Goal: Task Accomplishment & Management: Manage account settings

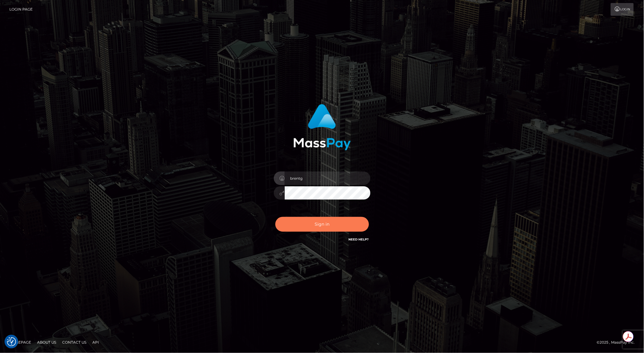
click at [326, 222] on button "Sign in" at bounding box center [323, 224] width 94 height 15
type input "brentg"
click at [327, 229] on button "Sign in" at bounding box center [323, 224] width 94 height 15
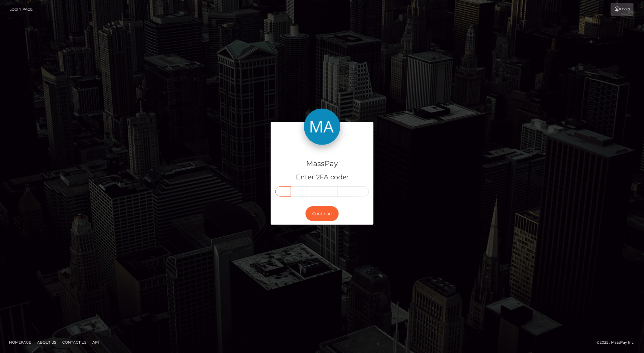
paste input "7"
type input "7"
type input "4"
type input "0"
type input "7"
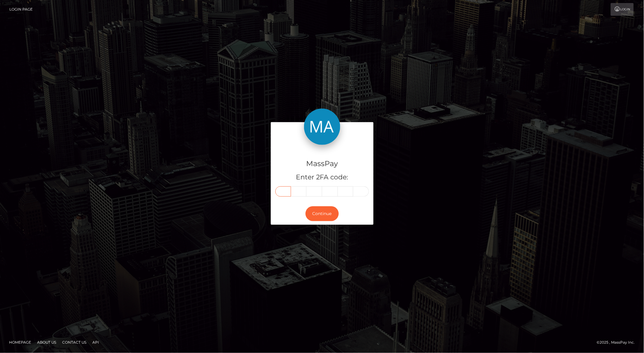
type input "2"
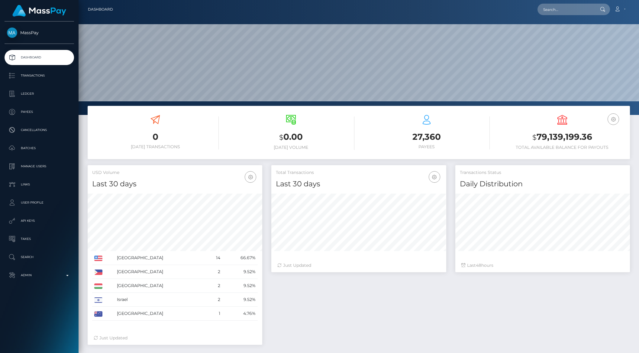
scroll to position [107, 174]
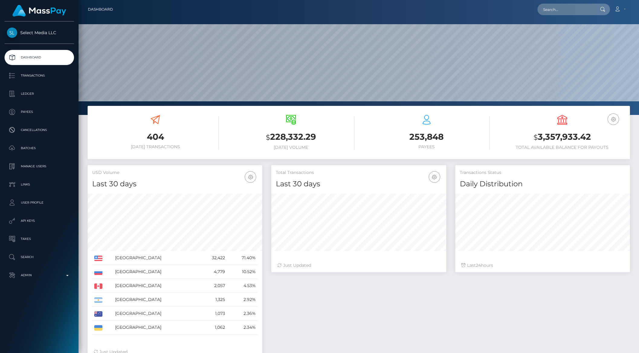
scroll to position [107, 174]
click at [29, 222] on p "API Keys" at bounding box center [39, 220] width 65 height 9
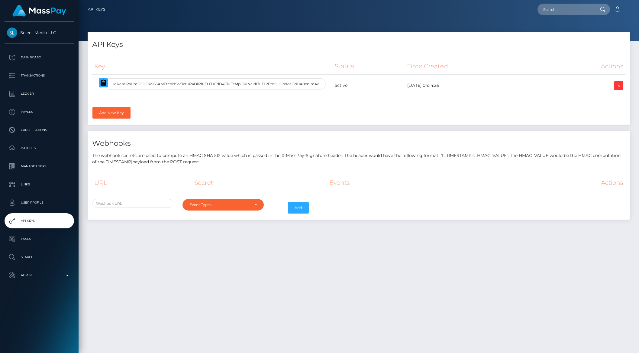
select select
click at [102, 84] on icon "button" at bounding box center [103, 82] width 7 height 7
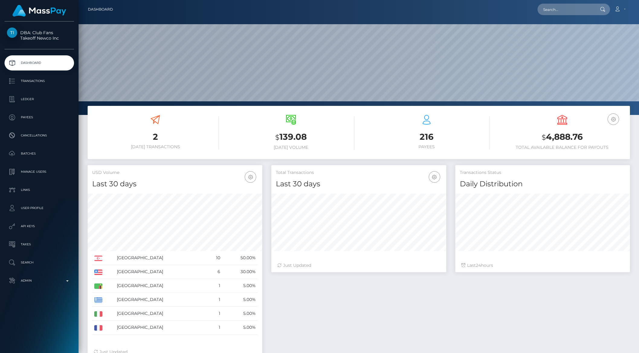
scroll to position [107, 174]
click at [28, 100] on p "Ledger" at bounding box center [39, 99] width 65 height 9
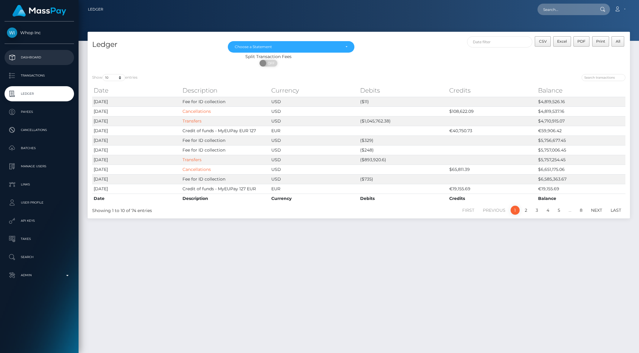
click at [35, 57] on p "Dashboard" at bounding box center [39, 57] width 65 height 9
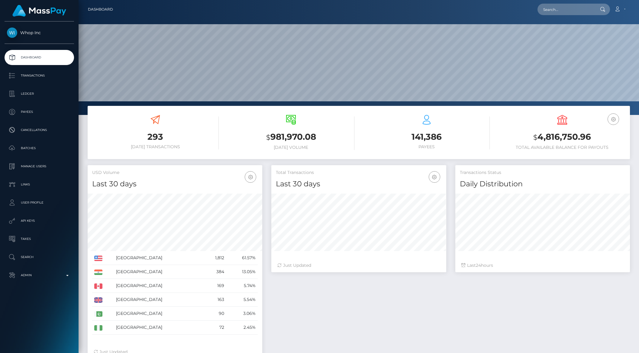
scroll to position [107, 174]
click at [611, 119] on icon "button" at bounding box center [613, 119] width 7 height 8
click at [596, 137] on link "EUR Balance" at bounding box center [595, 138] width 48 height 11
click at [27, 90] on p "Ledger" at bounding box center [39, 93] width 65 height 9
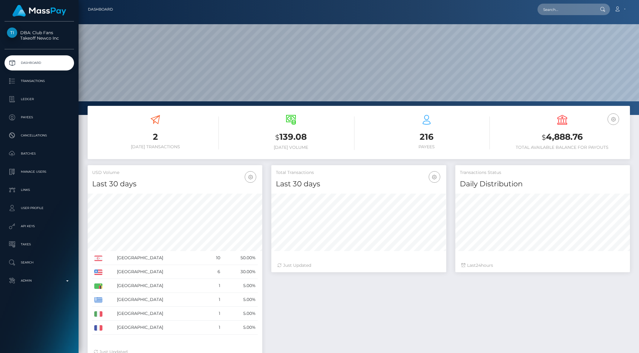
scroll to position [107, 174]
click at [37, 103] on p "Ledger" at bounding box center [39, 99] width 65 height 9
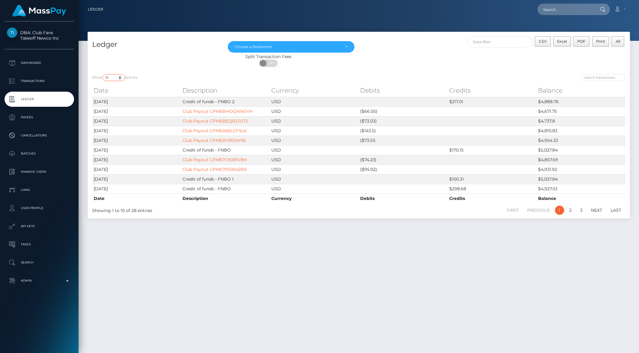
click at [113, 76] on select "10 25 50 100 250" at bounding box center [113, 77] width 23 height 7
select select "25"
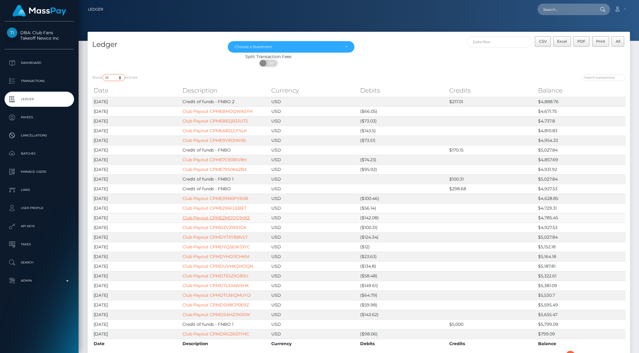
scroll to position [2, 0]
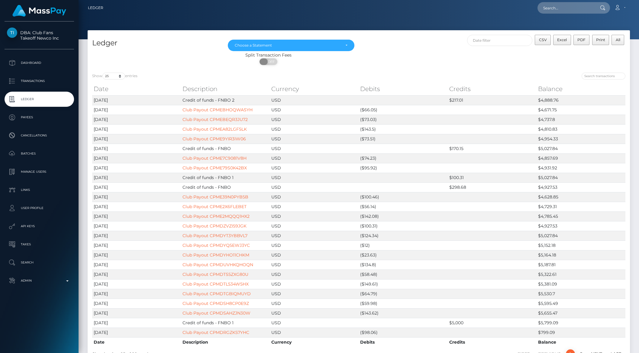
click at [267, 64] on span "OFF" at bounding box center [270, 61] width 15 height 7
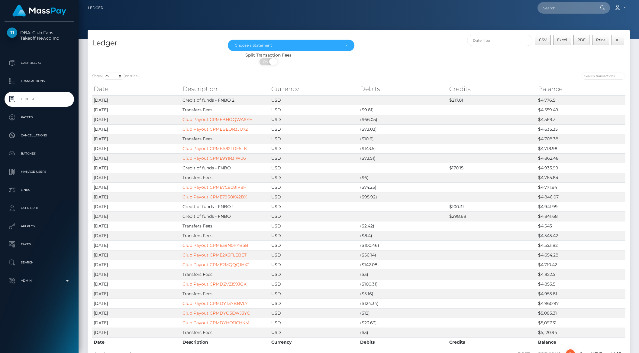
click at [272, 59] on span at bounding box center [273, 61] width 8 height 7
checkbox input "false"
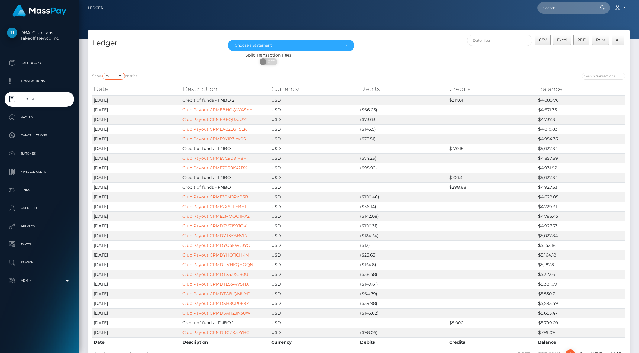
click at [111, 76] on select "10 25 50 100 250" at bounding box center [113, 76] width 23 height 7
select select "10"
click at [27, 79] on p "Transactions" at bounding box center [39, 80] width 65 height 9
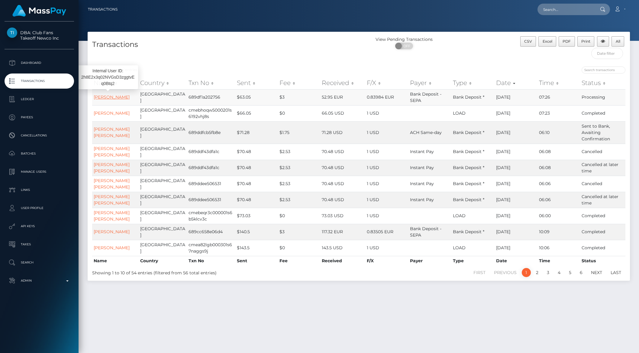
click at [113, 100] on link "[PERSON_NAME]" at bounding box center [112, 96] width 36 height 5
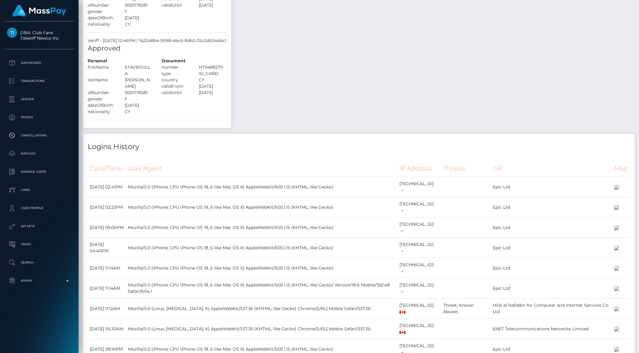
scroll to position [593, 0]
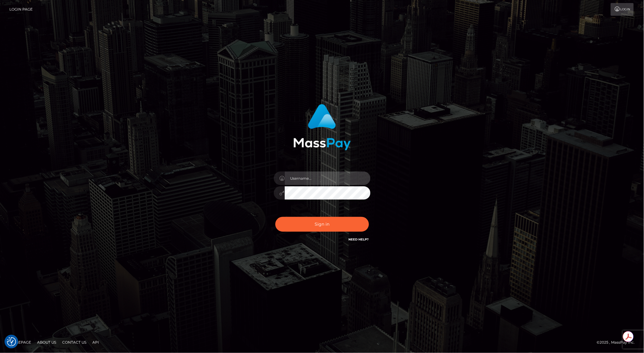
type input "brentg"
click at [303, 222] on button "Sign in" at bounding box center [323, 224] width 94 height 15
type input "brentg"
click at [303, 222] on button "Sign in" at bounding box center [323, 224] width 94 height 15
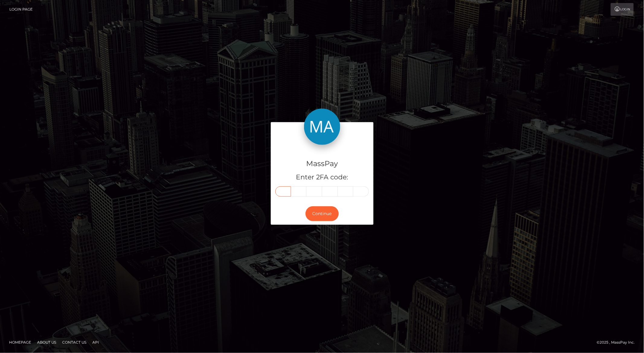
paste input "4"
type input "4"
type input "5"
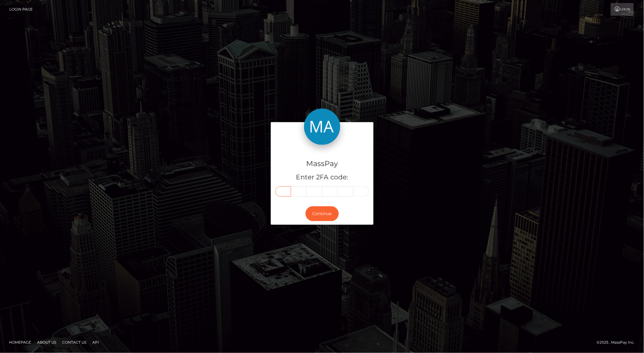
type input "0"
type input "4"
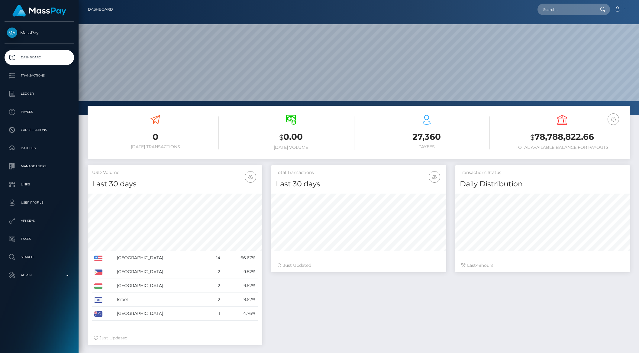
scroll to position [107, 174]
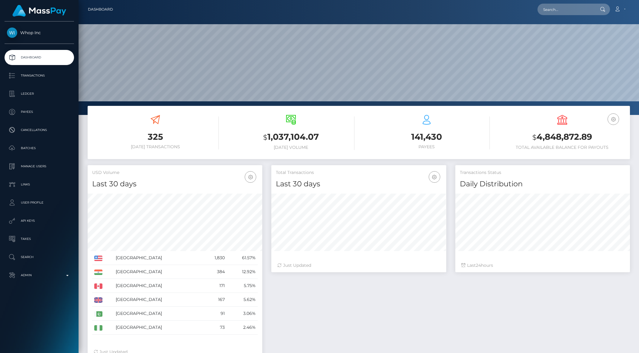
scroll to position [107, 174]
click at [34, 217] on p "API Keys" at bounding box center [39, 220] width 65 height 9
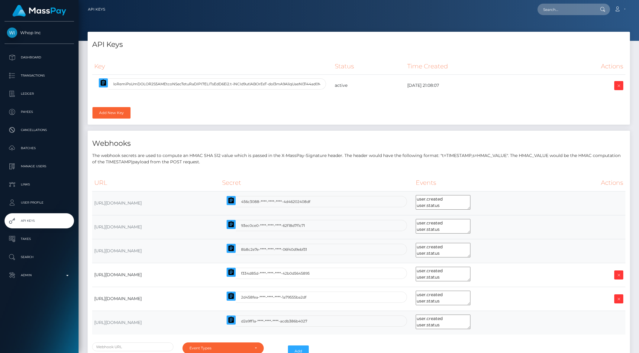
select select
click at [104, 83] on icon "button" at bounding box center [103, 82] width 7 height 7
click at [25, 78] on p "Transactions" at bounding box center [39, 75] width 65 height 9
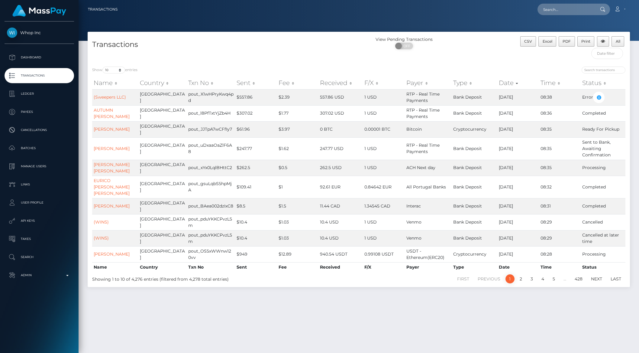
click at [238, 84] on th "Sent" at bounding box center [256, 83] width 42 height 12
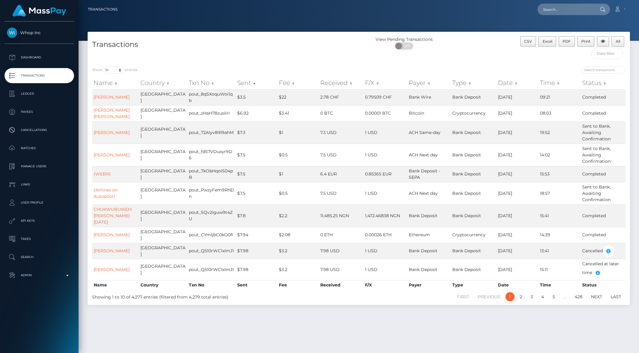
click at [241, 87] on th "Sent" at bounding box center [257, 83] width 42 height 12
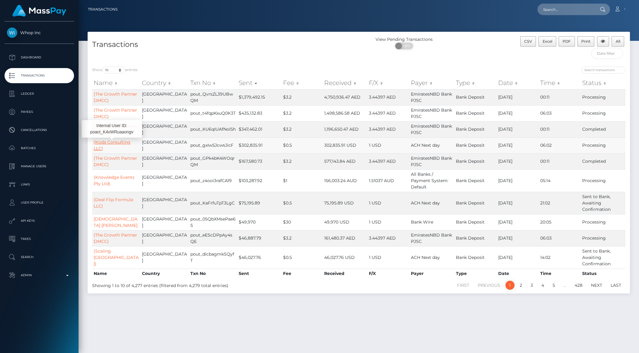
click at [100, 144] on link "(Koda Consulting LLC)" at bounding box center [112, 145] width 37 height 12
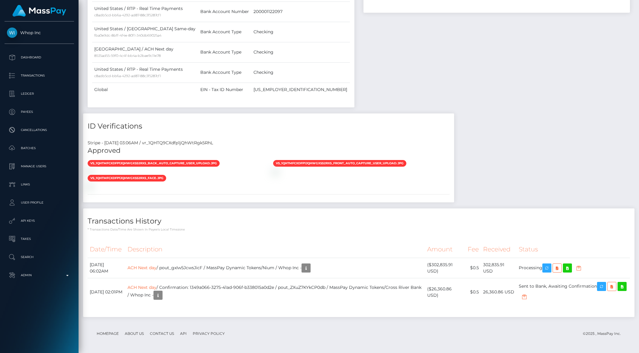
scroll to position [536, 0]
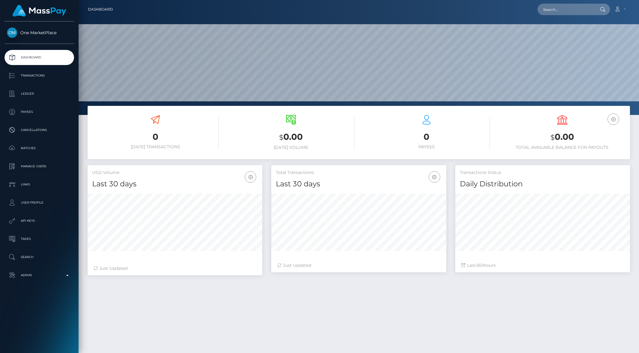
scroll to position [107, 174]
click at [42, 173] on link "Manage Users" at bounding box center [39, 166] width 69 height 15
click at [32, 165] on p "Manage Users" at bounding box center [39, 166] width 65 height 9
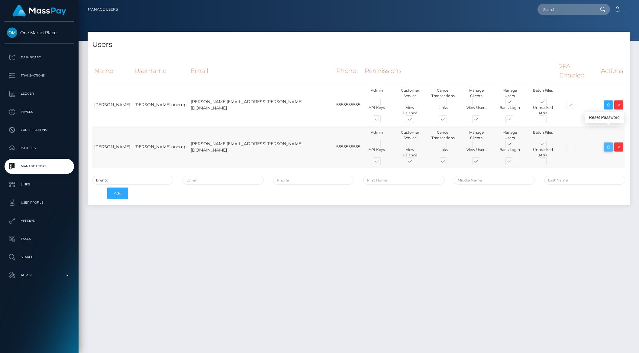
click at [610, 143] on icon at bounding box center [608, 147] width 7 height 8
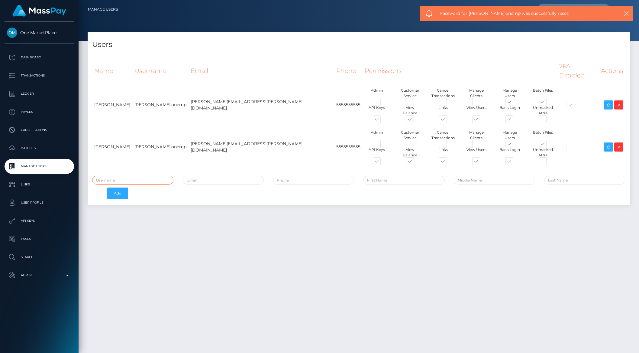
type input "brentg"
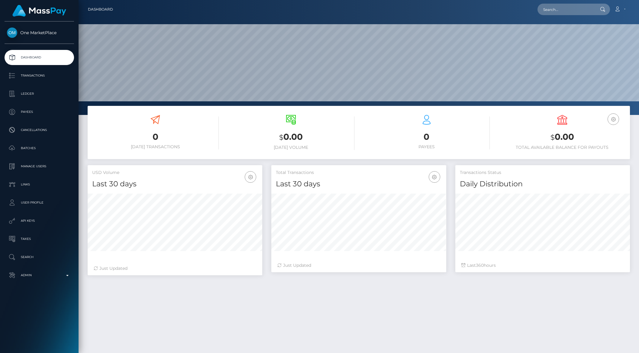
scroll to position [107, 174]
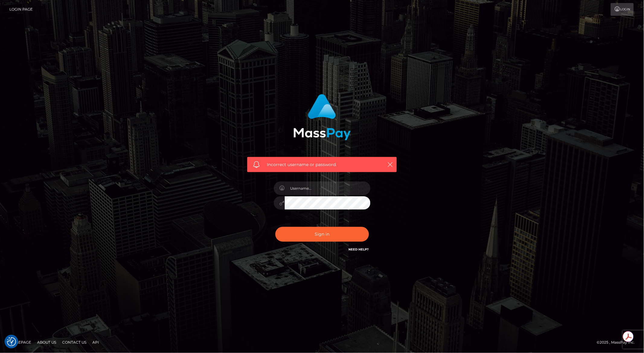
click at [323, 243] on div "Sign in Need Help?" at bounding box center [322, 236] width 106 height 27
click at [322, 183] on input "text" at bounding box center [328, 188] width 86 height 14
click at [316, 185] on input "text" at bounding box center [328, 188] width 86 height 14
click at [314, 188] on input "text" at bounding box center [328, 188] width 86 height 14
click at [318, 233] on button "Sign in" at bounding box center [323, 234] width 94 height 15
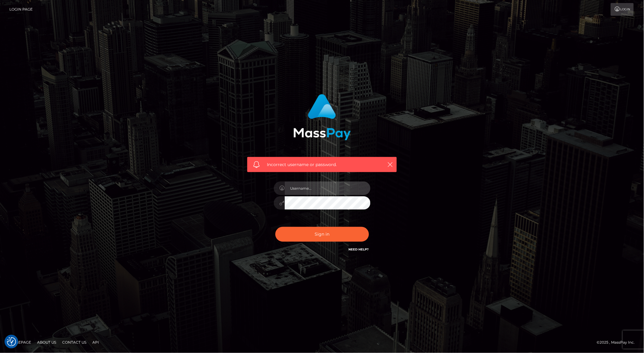
type input "brentg"
click at [318, 233] on button "Sign in" at bounding box center [323, 234] width 94 height 15
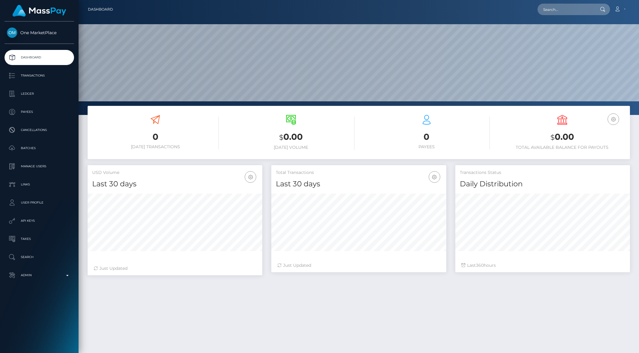
scroll to position [107, 174]
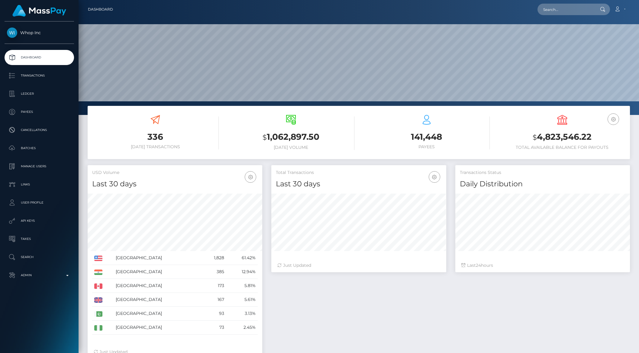
scroll to position [107, 174]
click at [26, 77] on p "Transactions" at bounding box center [39, 75] width 65 height 9
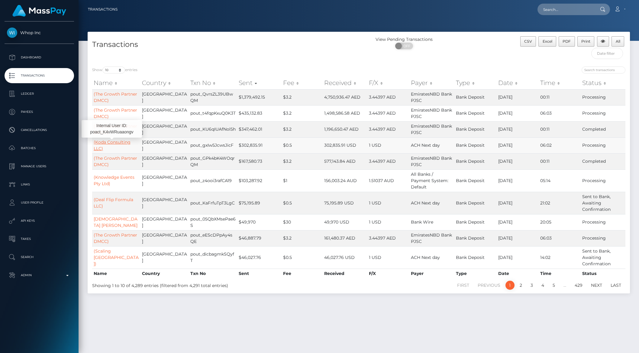
click at [112, 141] on link "(Koda Consulting LLC)" at bounding box center [112, 145] width 37 height 12
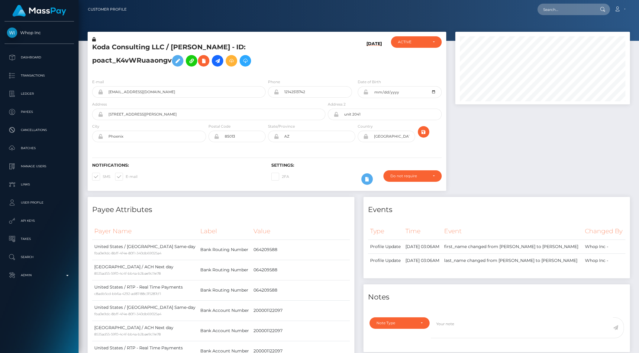
scroll to position [73, 174]
drag, startPoint x: 107, startPoint y: 114, endPoint x: 159, endPoint y: 114, distance: 52.0
click at [159, 114] on input "240 West Osborn Road" at bounding box center [214, 113] width 222 height 11
click at [304, 68] on h5 "Koda Consulting LLC / LOREN MICHAEL MONDY - ID: poact_K4vWRuaaongv" at bounding box center [207, 56] width 230 height 27
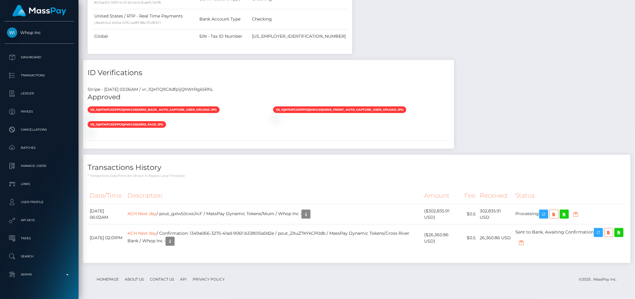
scroll to position [302028, 301927]
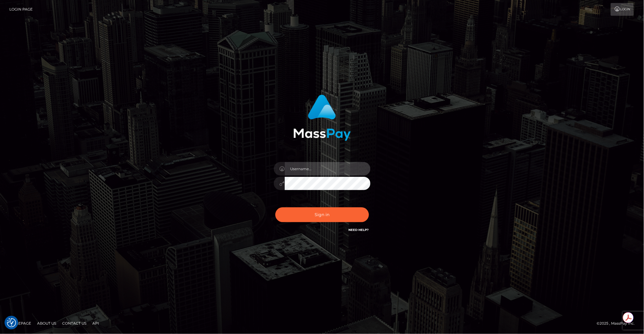
type input "brentg"
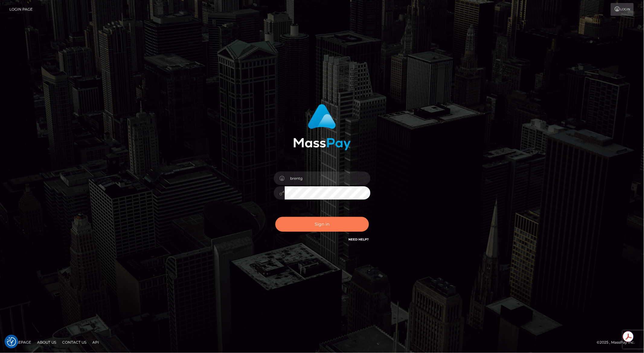
click at [309, 225] on button "Sign in" at bounding box center [323, 224] width 94 height 15
type input "brentg"
click at [312, 223] on button "Sign in" at bounding box center [323, 224] width 94 height 15
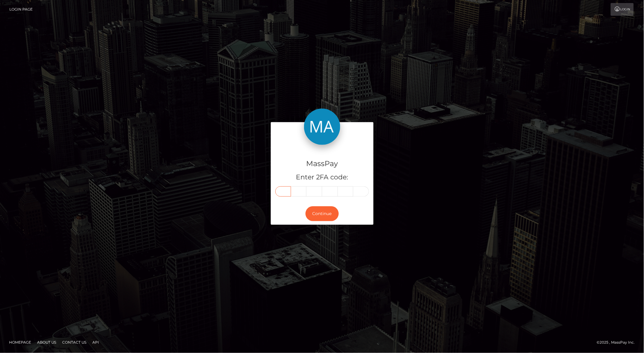
paste input "9"
type input "9"
type input "0"
type input "3"
type input "5"
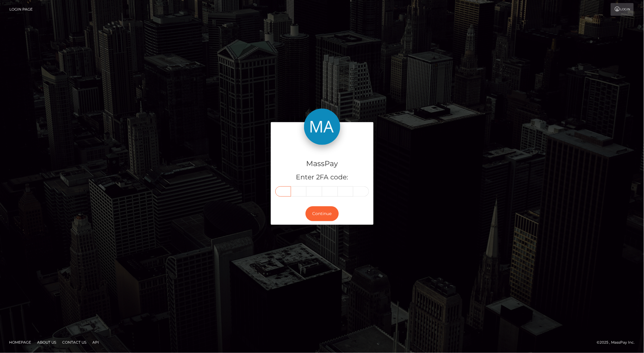
type input "4"
type input "6"
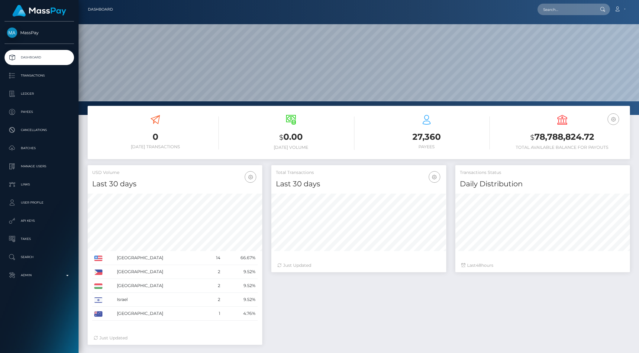
scroll to position [107, 174]
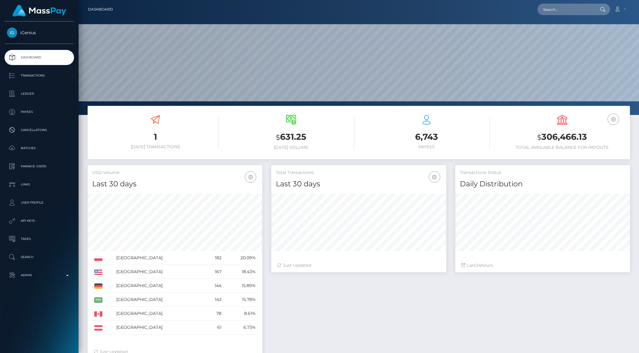
scroll to position [107, 174]
click at [27, 146] on p "Batches" at bounding box center [39, 147] width 65 height 9
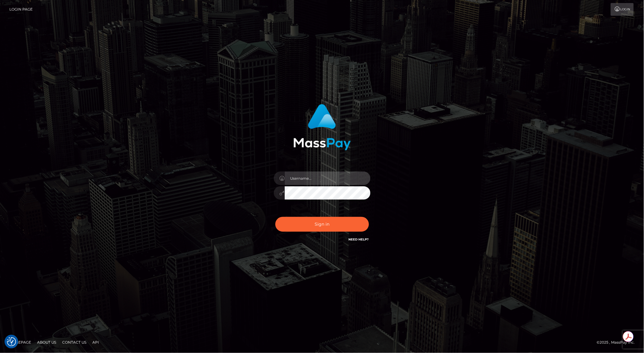
type input "brentg"
click at [320, 222] on button "Sign in" at bounding box center [323, 224] width 94 height 15
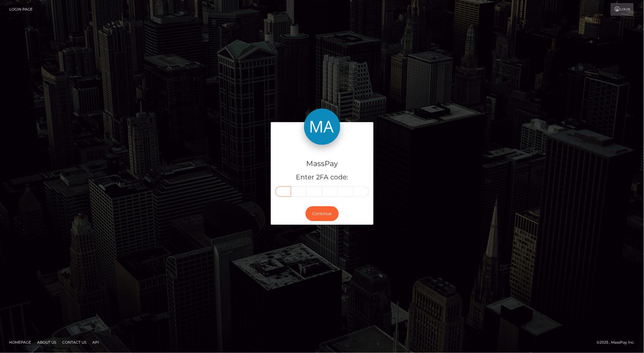
paste input "9"
type input "9"
type input "1"
type input "3"
type input "8"
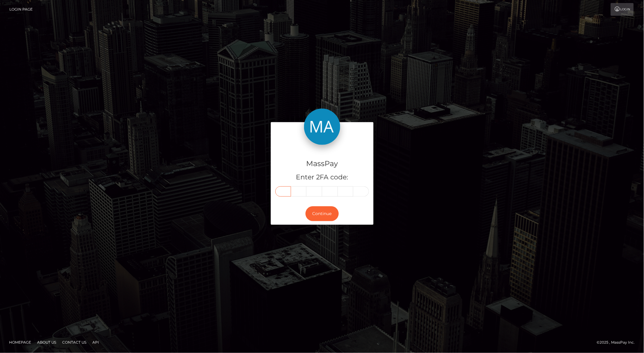
type input "1"
type input "4"
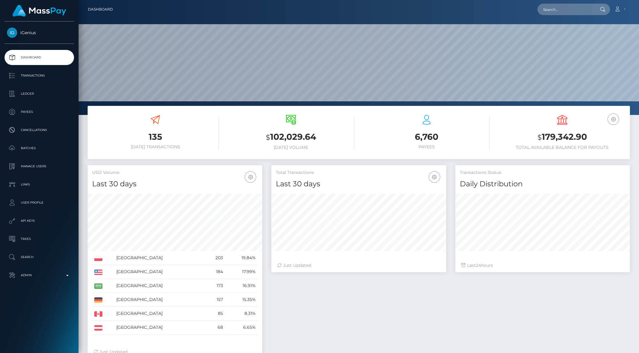
scroll to position [107, 174]
click at [33, 146] on p "Batches" at bounding box center [39, 147] width 65 height 9
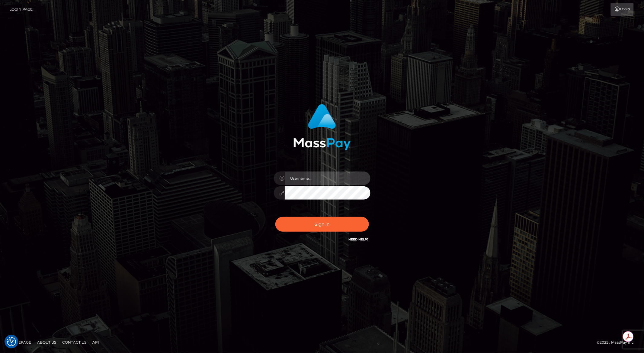
type input "brentg"
click at [309, 224] on button "Sign in" at bounding box center [323, 224] width 94 height 15
type input "brentg"
click at [309, 224] on button "Sign in" at bounding box center [323, 224] width 94 height 15
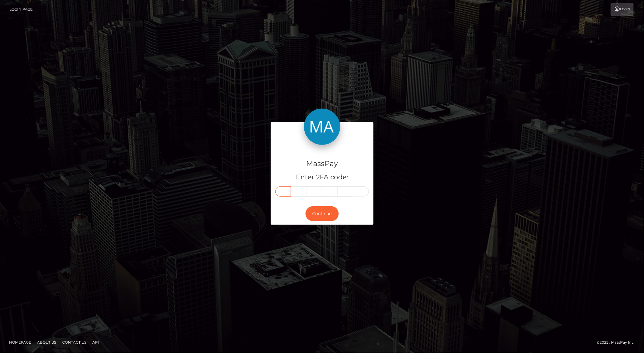
paste input "8"
type input "8"
type input "9"
type input "0"
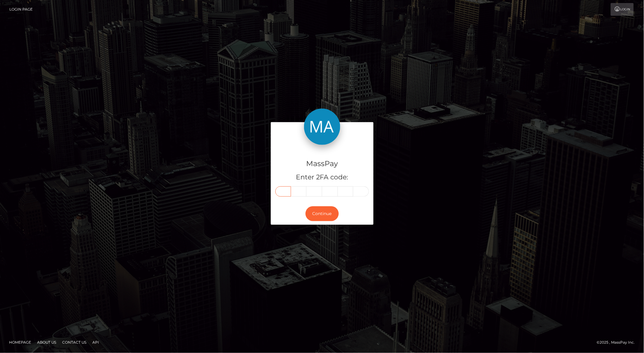
type input "6"
type input "4"
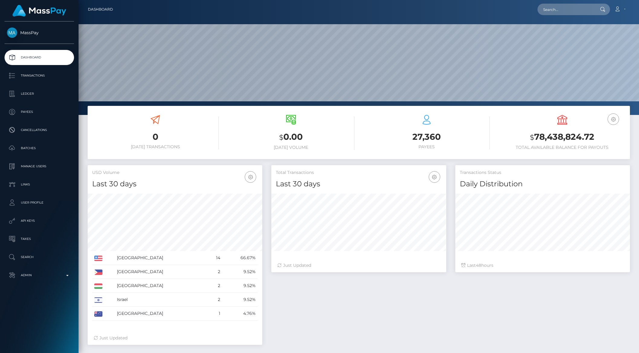
scroll to position [107, 174]
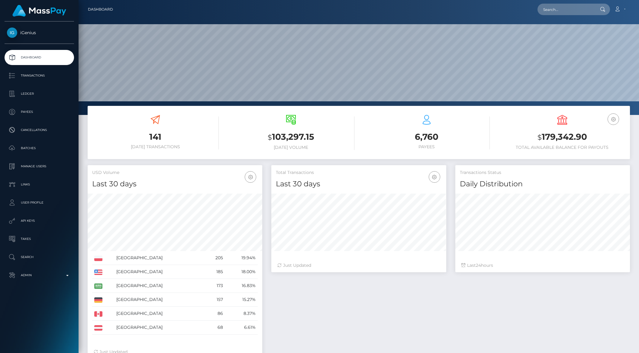
scroll to position [107, 174]
click at [29, 151] on p "Batches" at bounding box center [39, 147] width 65 height 9
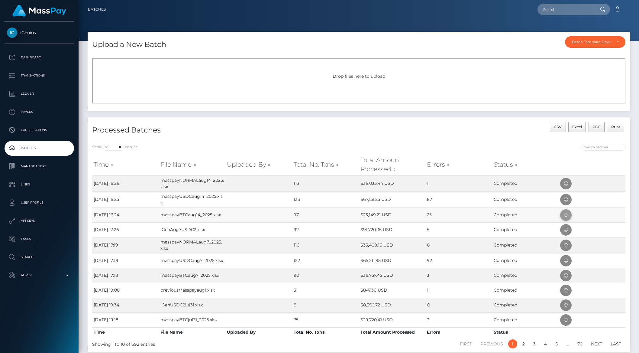
click at [566, 215] on icon at bounding box center [565, 215] width 7 height 8
click at [566, 199] on icon at bounding box center [565, 200] width 7 height 8
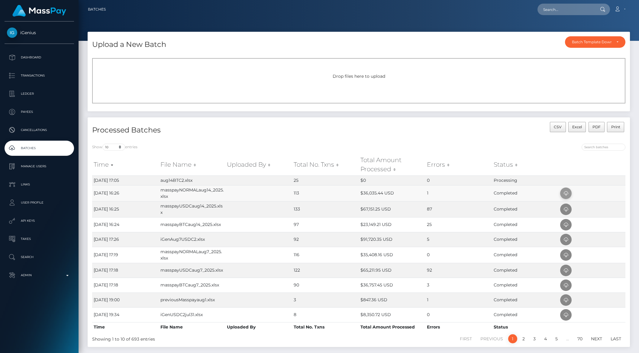
click at [566, 195] on icon at bounding box center [565, 193] width 7 height 8
click at [565, 194] on icon at bounding box center [565, 193] width 7 height 8
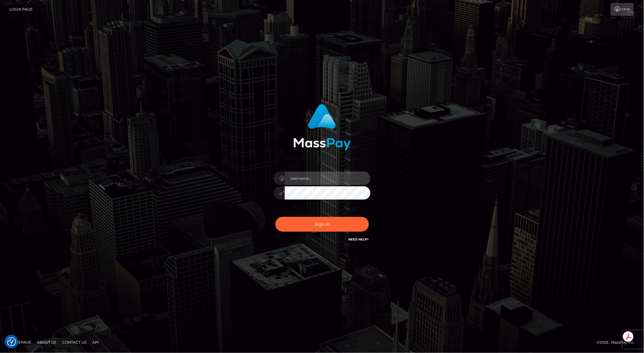
type input "brentg"
click at [328, 237] on div "Sign in Need Help?" at bounding box center [322, 226] width 106 height 27
click at [325, 232] on div "Sign in Need Help?" at bounding box center [322, 226] width 106 height 27
click at [313, 223] on button "Sign in" at bounding box center [323, 224] width 94 height 15
type input "brentg"
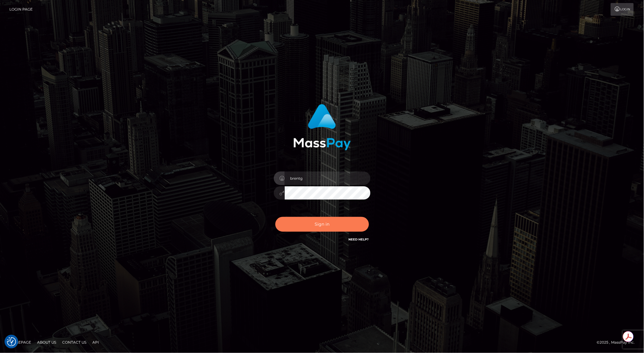
click at [291, 226] on button "Sign in" at bounding box center [323, 224] width 94 height 15
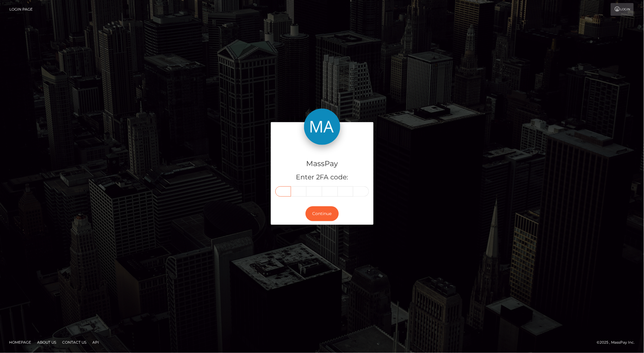
paste input "1"
type input "1"
type input "4"
type input "2"
type input "9"
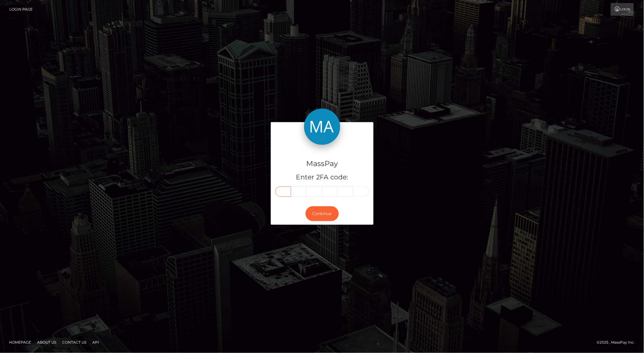
type input "3"
type input "2"
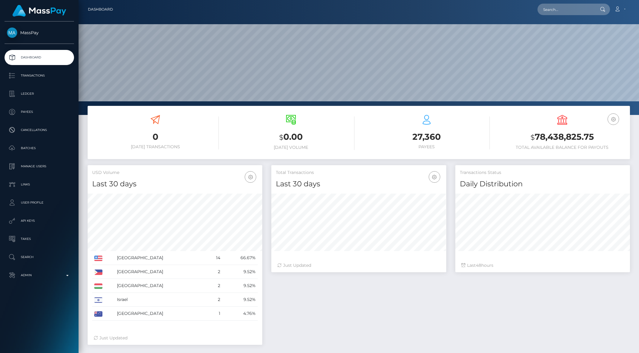
scroll to position [107, 174]
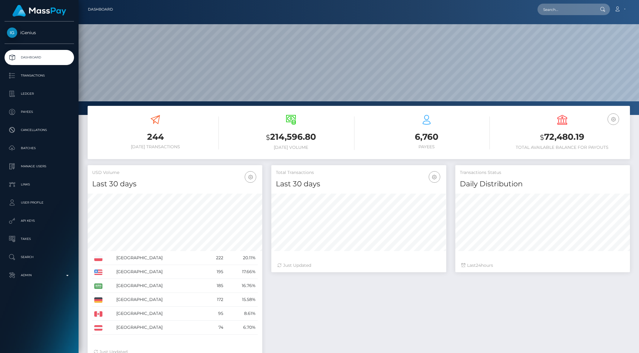
scroll to position [107, 174]
click at [37, 149] on p "Batches" at bounding box center [39, 147] width 65 height 9
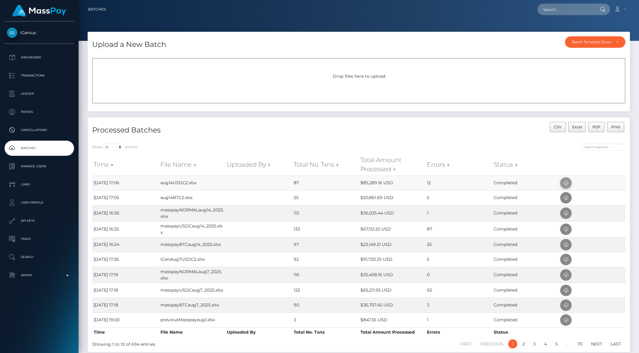
click at [561, 183] on span at bounding box center [565, 182] width 11 height 11
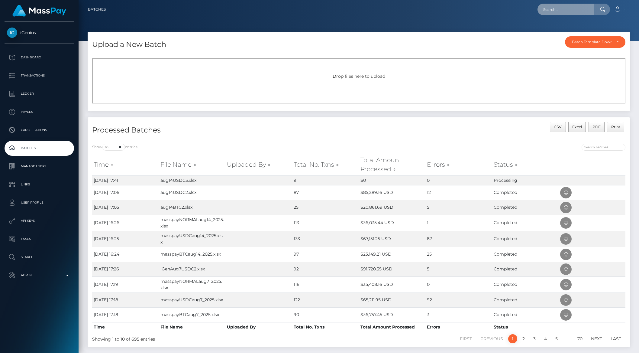
click at [565, 8] on input "text" at bounding box center [565, 9] width 57 height 11
paste input "8f615227-683c-11f0-a026-06178c1a380f"
type input "8f615227-683c-11f0-a026-06178c1a380f"
click at [564, 31] on link "Industrial powerup" at bounding box center [561, 31] width 49 height 11
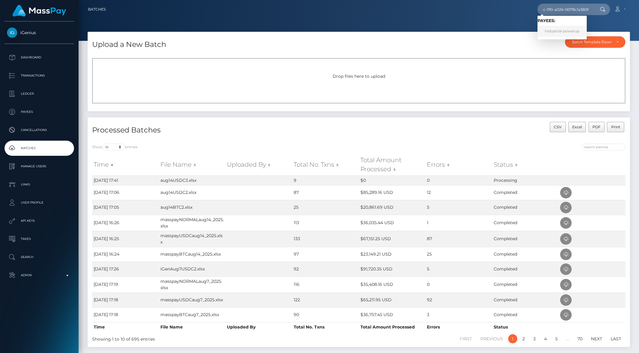
scroll to position [0, 0]
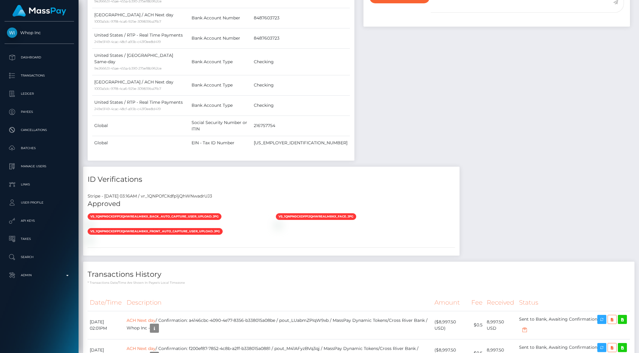
scroll to position [437, 0]
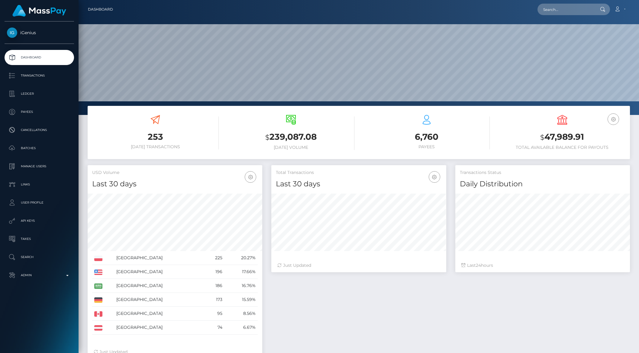
scroll to position [107, 174]
click at [34, 150] on p "Batches" at bounding box center [39, 147] width 65 height 9
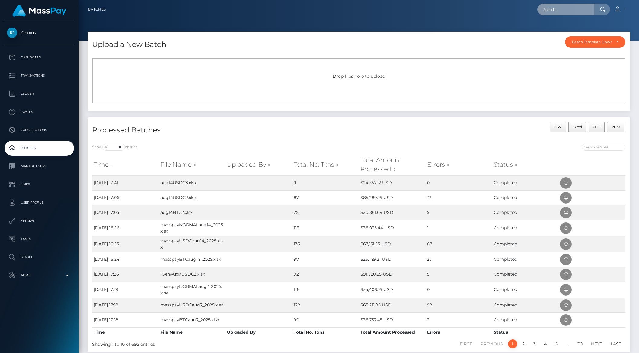
click at [558, 10] on input "text" at bounding box center [565, 9] width 57 height 11
paste input "923965"
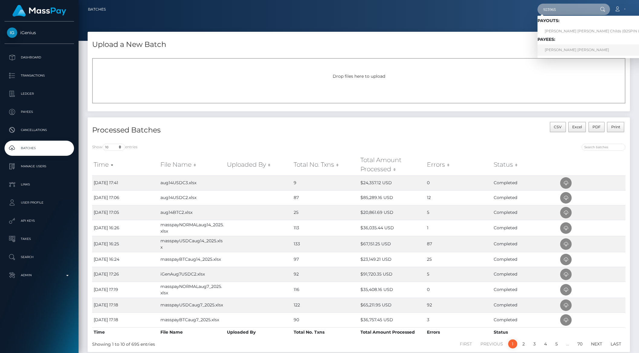
type input "923965"
click at [564, 50] on link "MOHAMED SAMI SULAYMAN ALRASHIDI" at bounding box center [600, 49] width 126 height 11
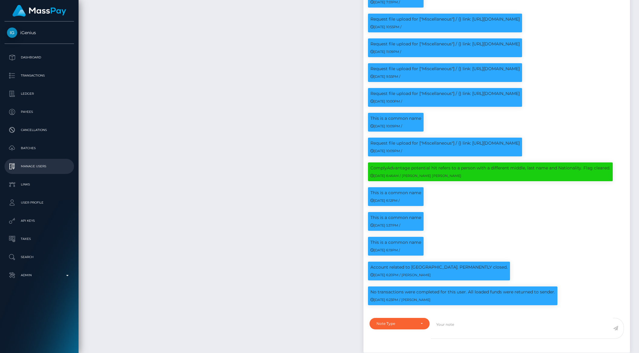
scroll to position [765, 0]
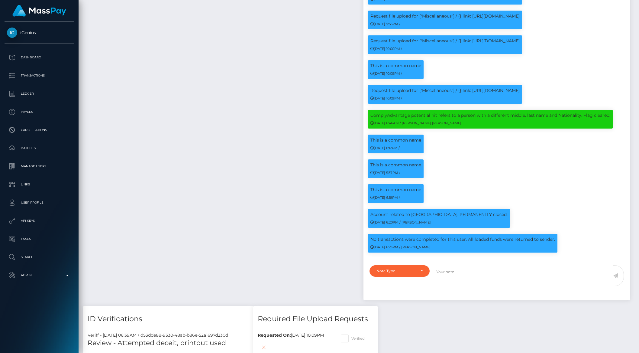
click at [389, 211] on p "Account related to [GEOGRAPHIC_DATA]. PERMANENTLY closed." at bounding box center [438, 214] width 137 height 6
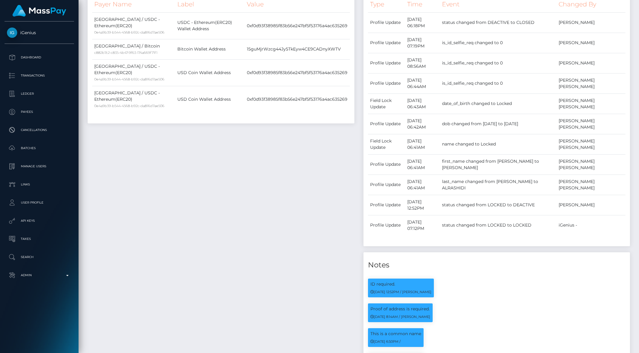
scroll to position [0, 0]
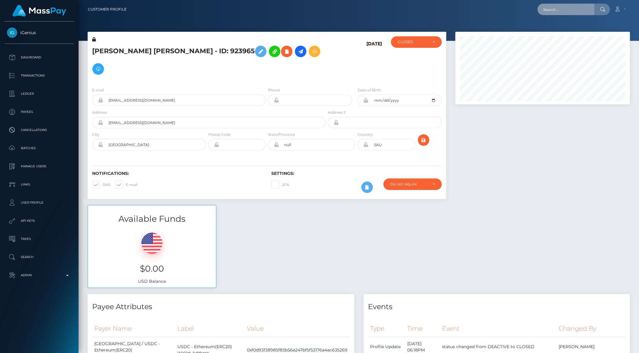
click at [558, 12] on input "text" at bounding box center [565, 9] width 57 height 11
paste input "8f615227-683c-11f0-a026-06178c1a380f"
type input "8f615227-683c-11f0-a026-06178c1a380f"
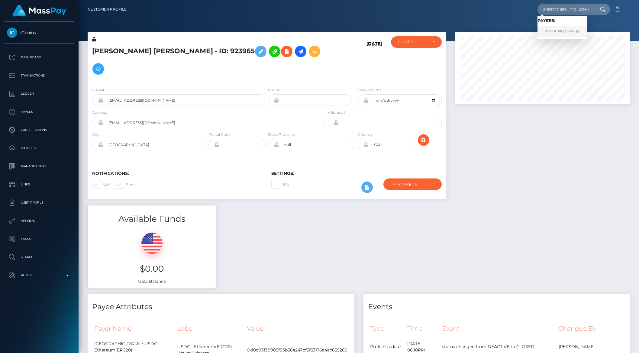
click at [559, 36] on link "Industrial powerup" at bounding box center [561, 31] width 49 height 11
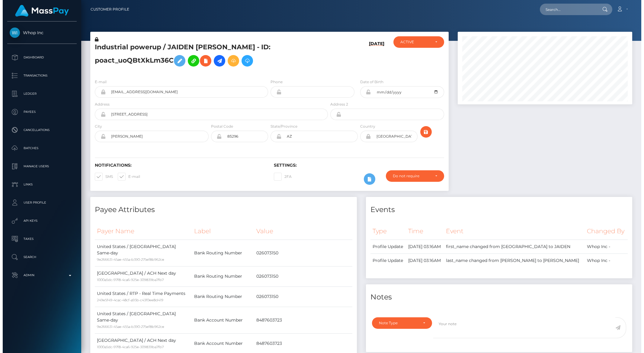
scroll to position [73, 174]
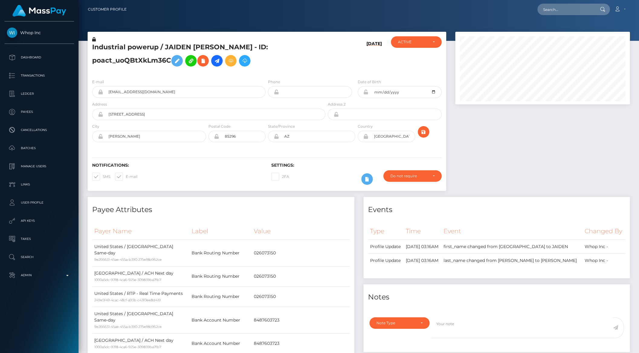
click at [94, 40] on icon at bounding box center [94, 39] width 4 height 4
click at [95, 41] on icon at bounding box center [94, 39] width 4 height 4
click at [95, 40] on icon at bounding box center [94, 39] width 4 height 4
click at [180, 61] on icon at bounding box center [176, 61] width 7 height 8
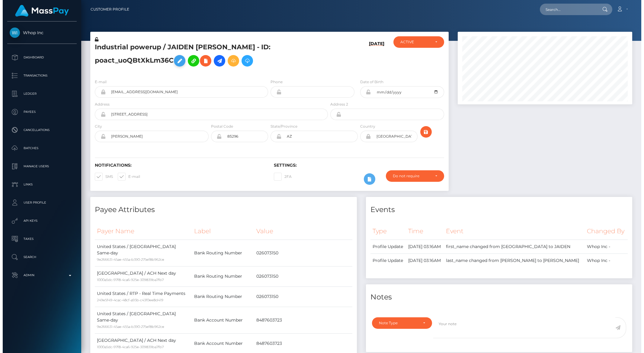
scroll to position [302028, 301926]
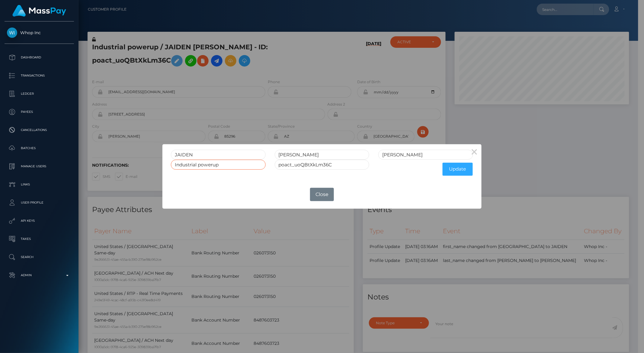
drag, startPoint x: 241, startPoint y: 167, endPoint x: 142, endPoint y: 166, distance: 98.5
click at [142, 166] on div "× JAIDEN JERRY CATHEY Industrial powerup poact_uoQBtXkLm36C Update OK No Close" at bounding box center [322, 176] width 644 height 353
type input "Everbright Echo Limited"
click at [461, 172] on button "Update" at bounding box center [458, 169] width 30 height 13
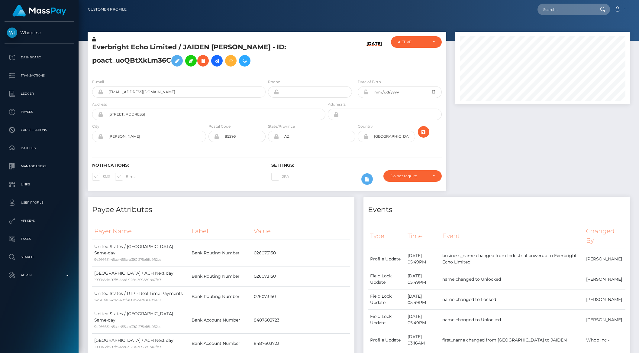
scroll to position [73, 174]
click at [95, 40] on icon at bounding box center [94, 39] width 4 height 4
click at [423, 135] on icon "submit" at bounding box center [423, 132] width 7 height 8
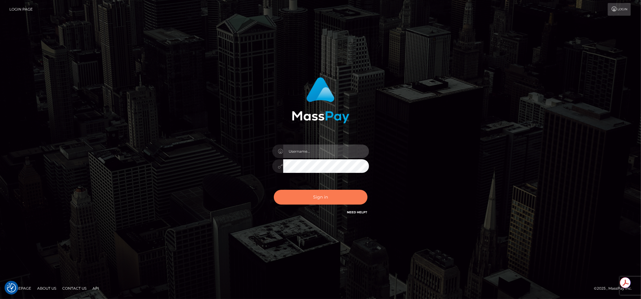
type input "brentg"
click at [320, 194] on button "Sign in" at bounding box center [321, 197] width 94 height 15
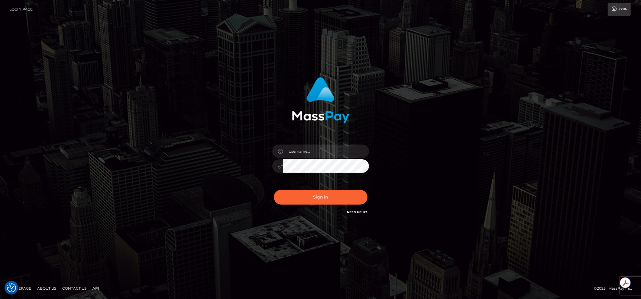
type input "brentg"
click at [302, 197] on button "Sign in" at bounding box center [321, 197] width 94 height 15
click at [302, 197] on div "Sign in Need Help?" at bounding box center [321, 199] width 106 height 27
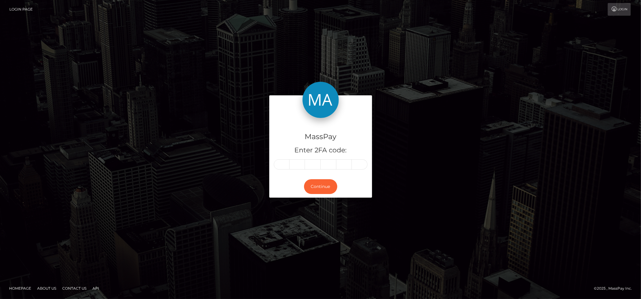
type input "7"
type input "9"
type input "3"
type input "8"
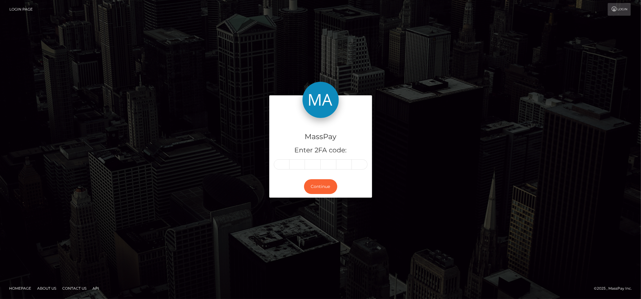
type input "9"
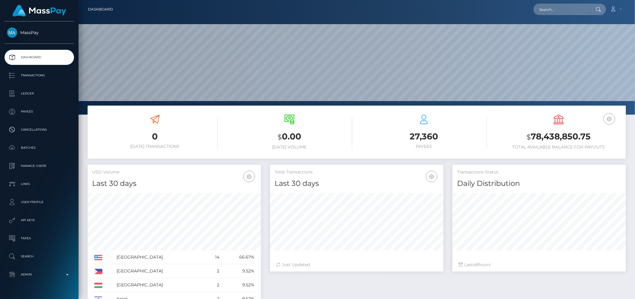
scroll to position [107, 173]
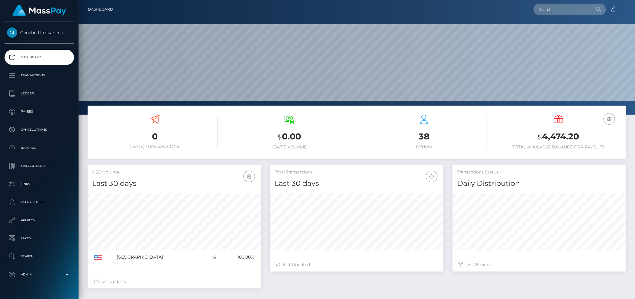
scroll to position [107, 173]
click at [37, 113] on p "Payees" at bounding box center [39, 111] width 65 height 9
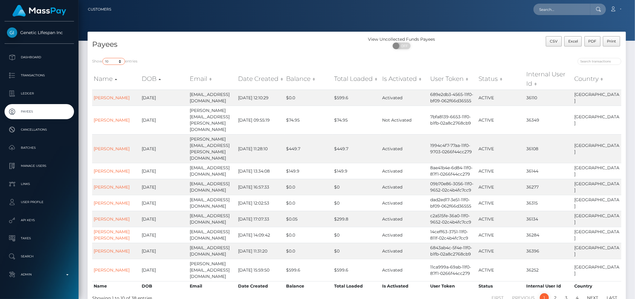
click at [114, 58] on select "10 25 50 100 250 1,000 All" at bounding box center [113, 61] width 23 height 7
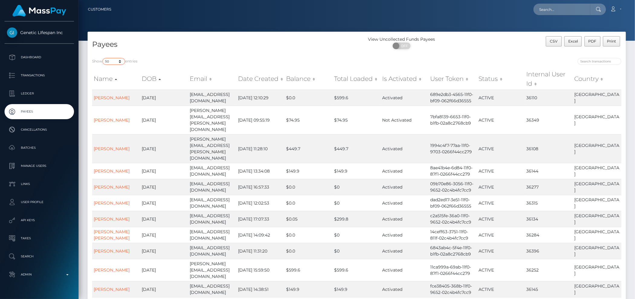
click at [116, 62] on select "10 25 50 100 250 1,000 All" at bounding box center [113, 61] width 23 height 7
select select "10"
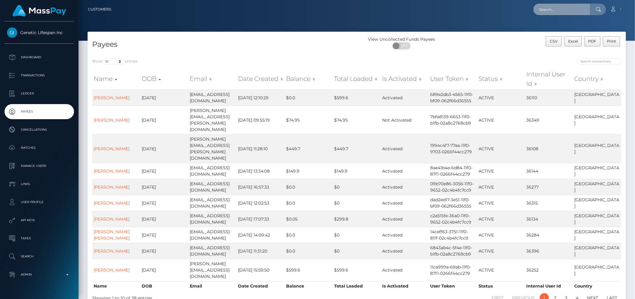
click at [553, 14] on input "text" at bounding box center [562, 9] width 57 height 11
paste input "gYfwNNb_N6Hx8Mw"
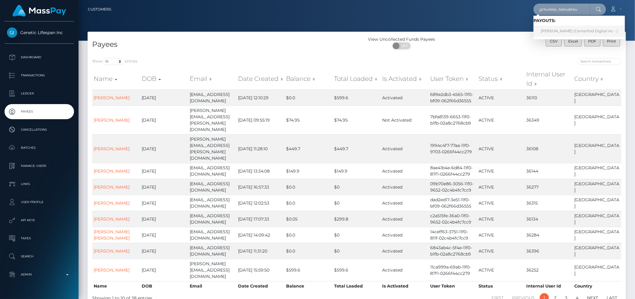
type input "gYfwNNb_N6Hx8Mw"
click at [554, 28] on link "Tammy Kwan (Centerfold Digital Inc - )" at bounding box center [580, 31] width 92 height 11
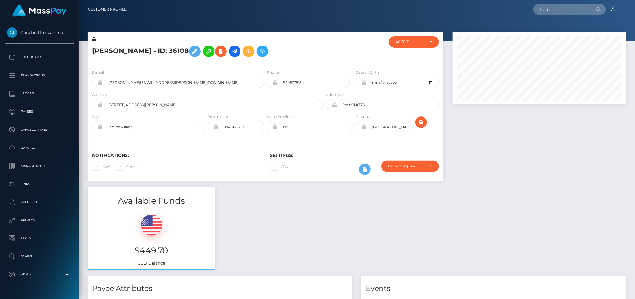
click at [93, 40] on icon at bounding box center [94, 39] width 4 height 4
click at [198, 52] on icon at bounding box center [194, 52] width 7 height 8
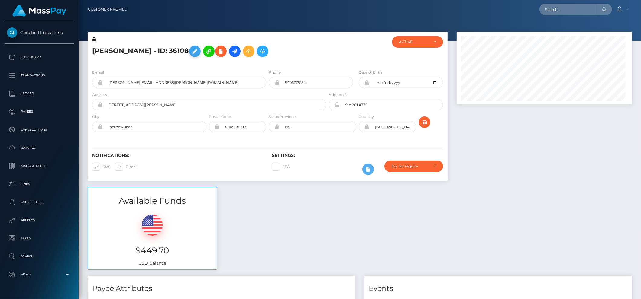
scroll to position [302028, 301927]
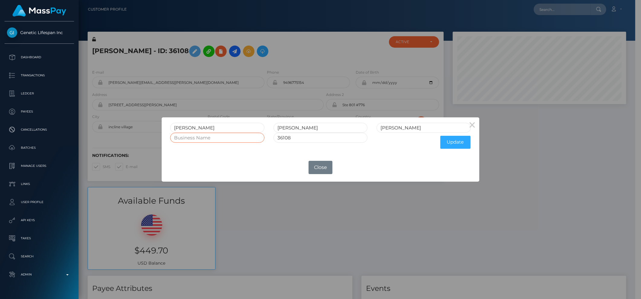
click at [196, 140] on input "text" at bounding box center [217, 138] width 94 height 10
paste input "8020365 LLC"
type input "8020365 LLC"
click at [453, 140] on button "Update" at bounding box center [455, 142] width 30 height 13
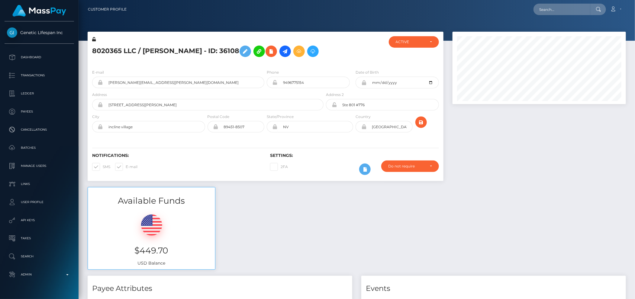
scroll to position [73, 173]
click at [94, 40] on icon at bounding box center [94, 39] width 4 height 4
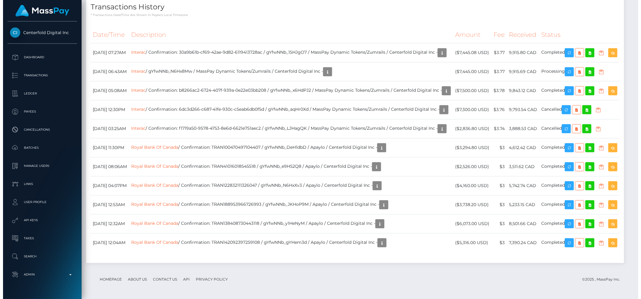
scroll to position [387, 0]
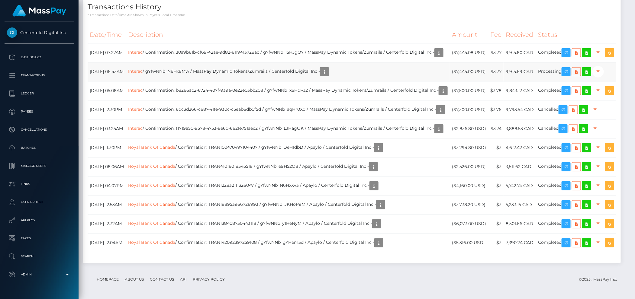
click at [391, 65] on td "Interac / gYfwNNb_N6Hx8Mw / MassPay Dynamic Tokens/Zumrails / Centerfold Digita…" at bounding box center [288, 71] width 324 height 19
click at [602, 72] on icon "button" at bounding box center [598, 72] width 7 height 8
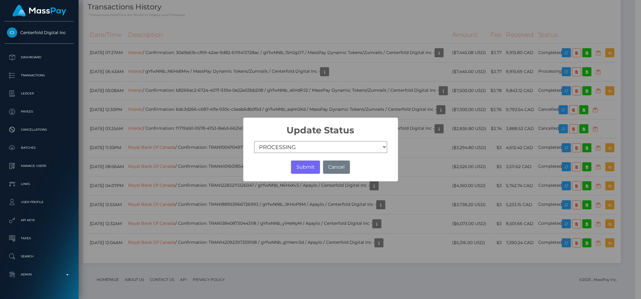
click at [271, 151] on select "COMPLETED CANCELLED READY_FOR_PICKUP PROCESSING" at bounding box center [320, 147] width 133 height 12
select select "CANCELLED"
click at [308, 167] on button "Submit" at bounding box center [305, 167] width 29 height 13
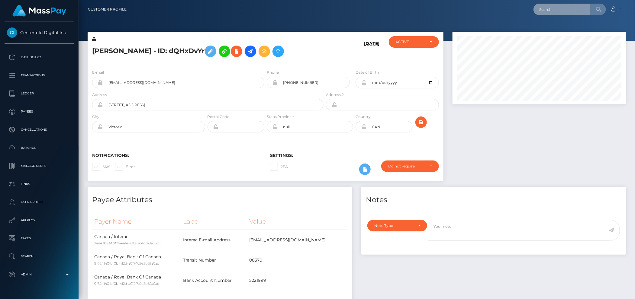
click at [563, 11] on input "text" at bounding box center [562, 9] width 57 height 11
paste input "4c57927382ac4a64bd8fa18b3328866b"
type input "4c57927382ac4a64bd8fa18b3328866b"
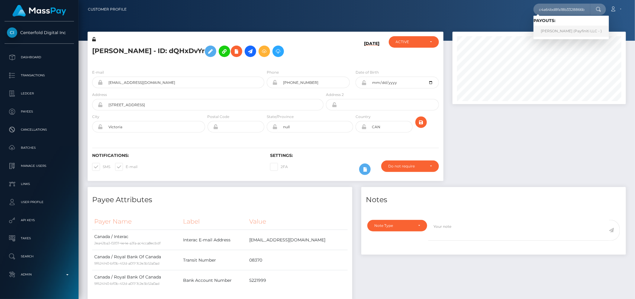
click at [579, 29] on link "Guy Holtzman (Payfiniti LLC - )" at bounding box center [572, 31] width 76 height 11
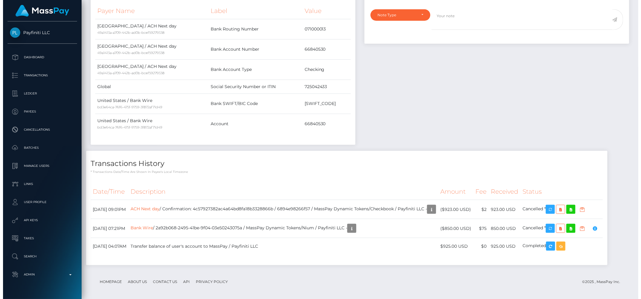
scroll to position [73, 173]
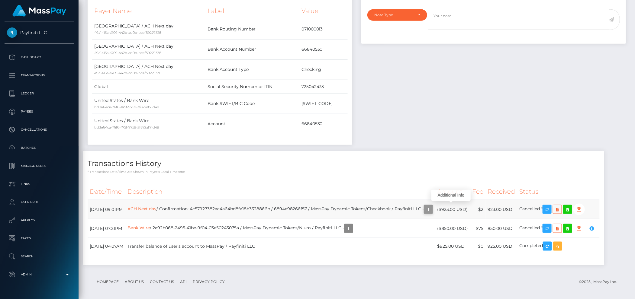
click at [432, 206] on icon "button" at bounding box center [428, 210] width 7 height 8
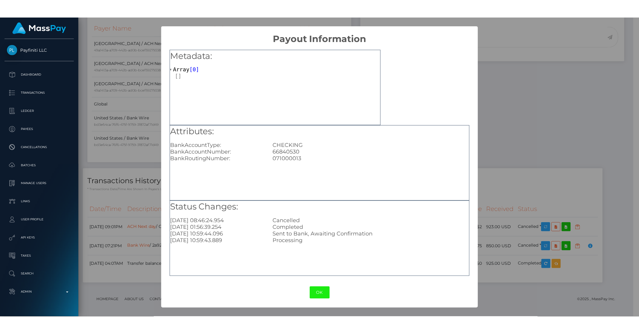
scroll to position [73, 174]
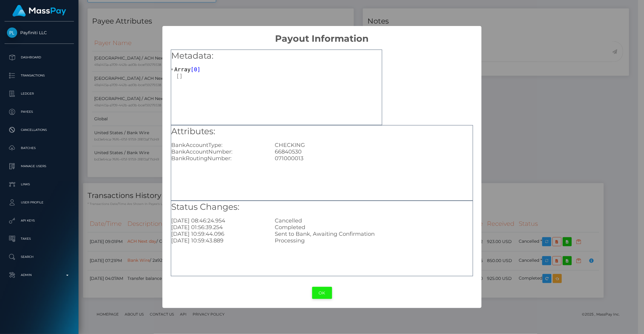
click at [319, 295] on button "OK" at bounding box center [322, 293] width 20 height 12
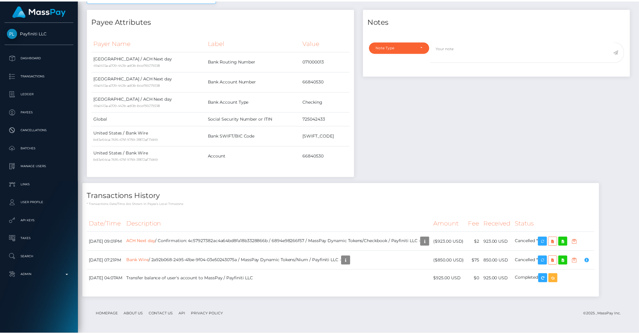
scroll to position [302028, 301926]
